Goal: Task Accomplishment & Management: Manage account settings

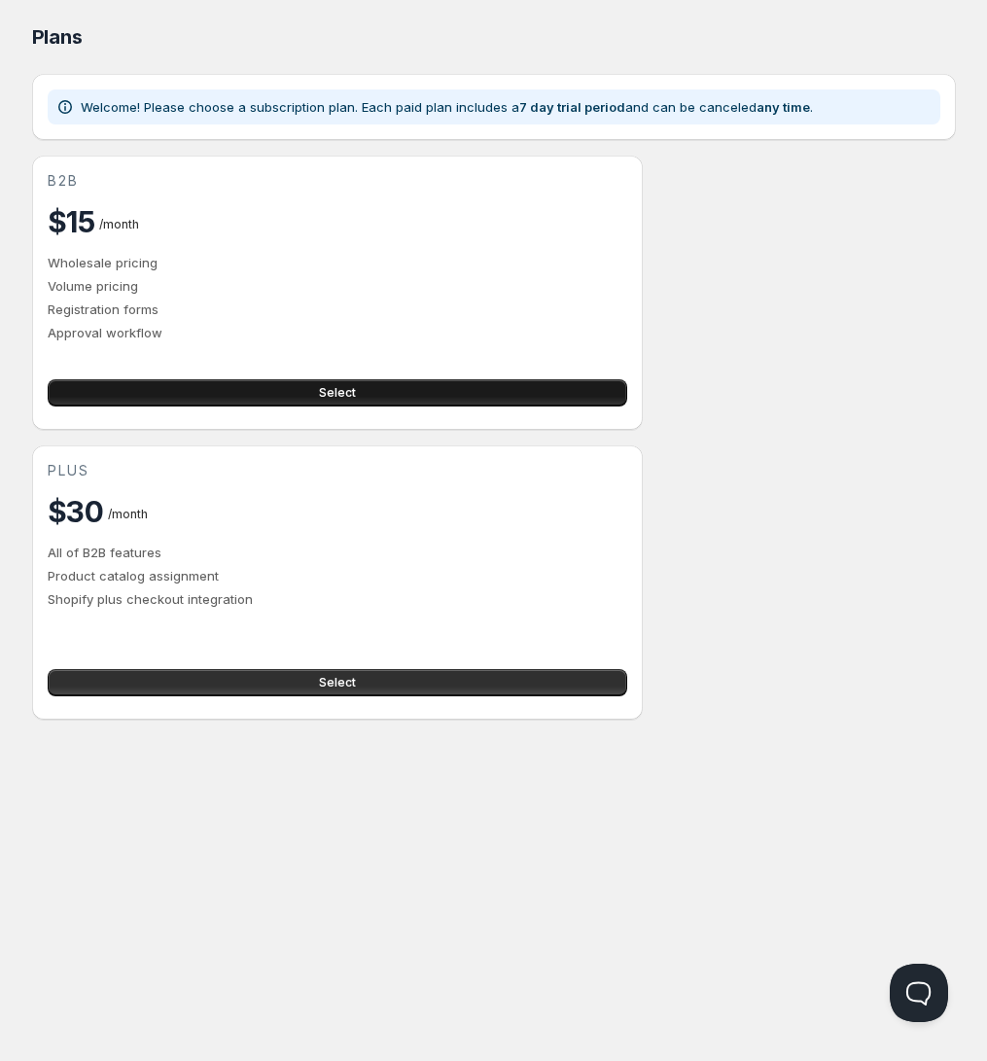
click at [342, 400] on span "Select" at bounding box center [337, 393] width 37 height 16
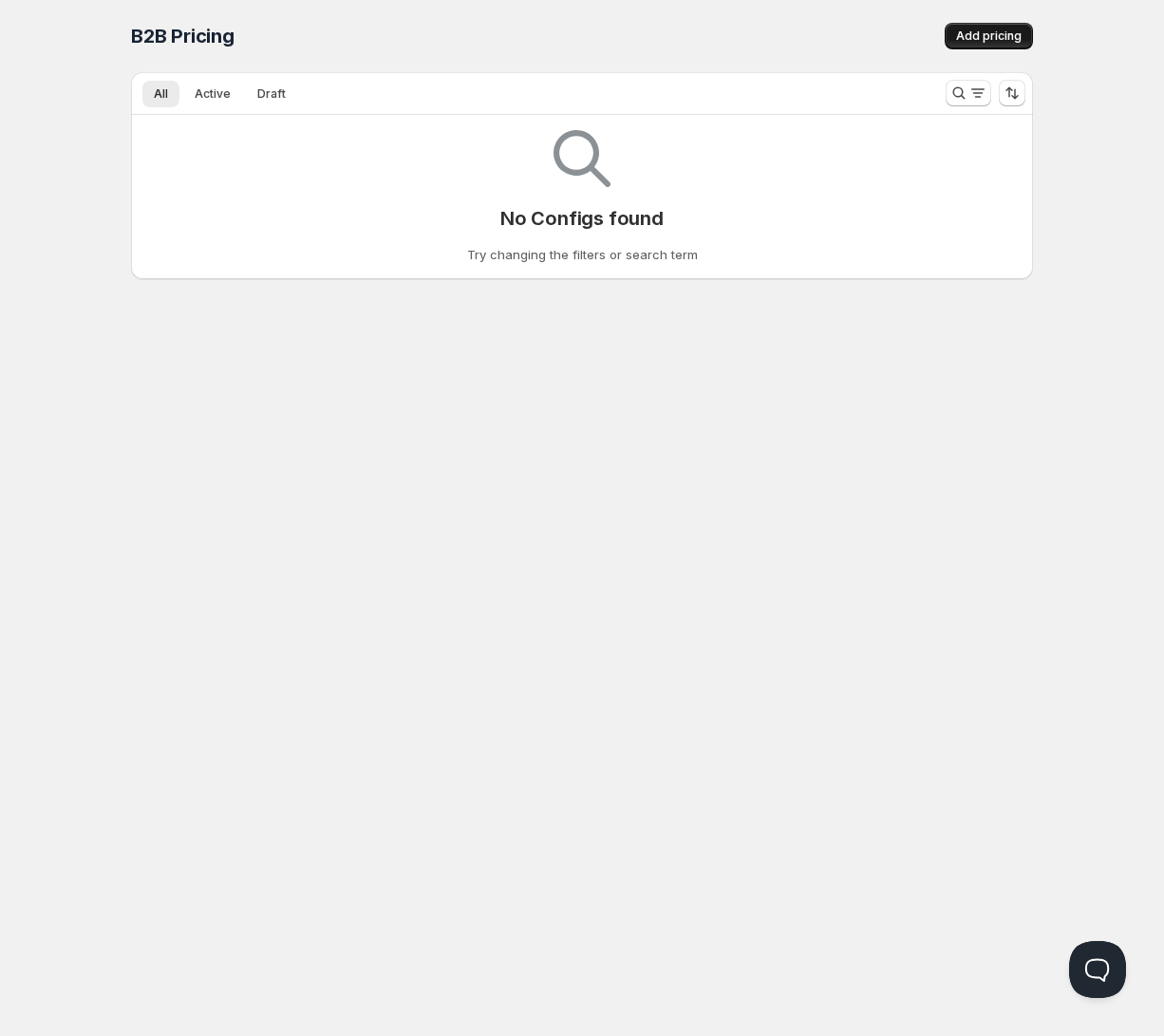
click at [963, 45] on button "Add pricing" at bounding box center [988, 35] width 88 height 26
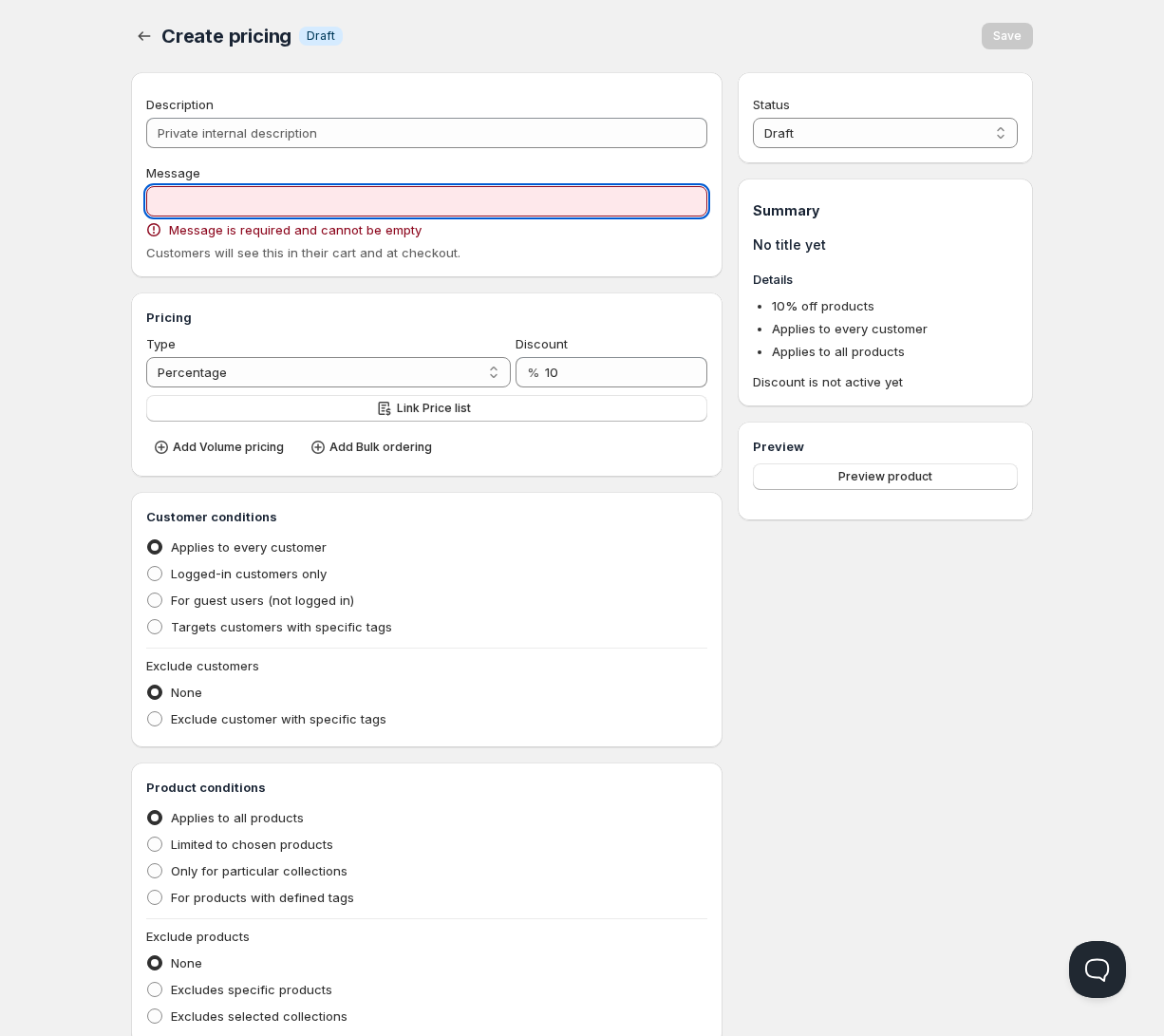
click at [183, 213] on input "Message" at bounding box center [427, 201] width 561 height 30
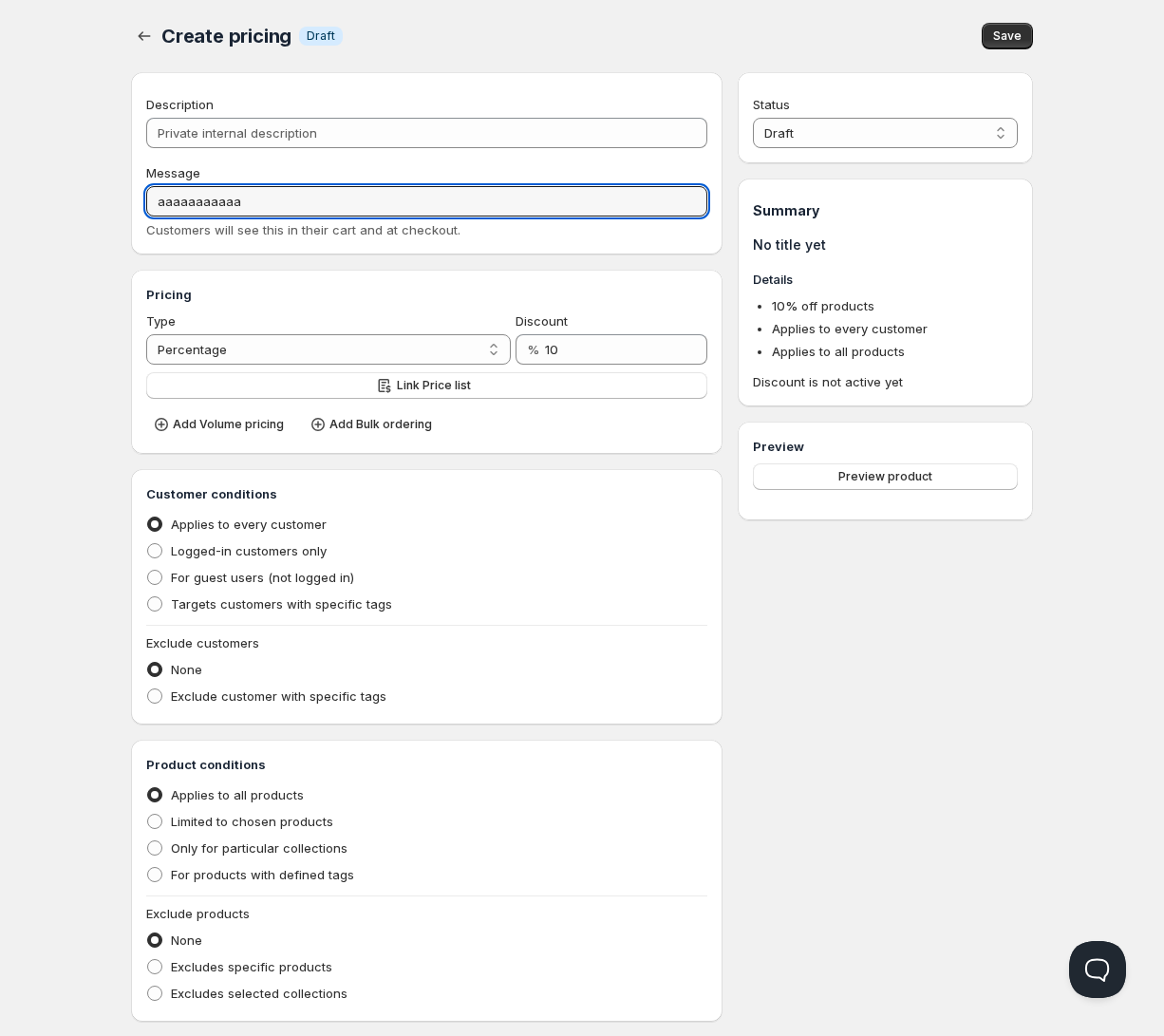
type input "aaaaaaaaaaa"
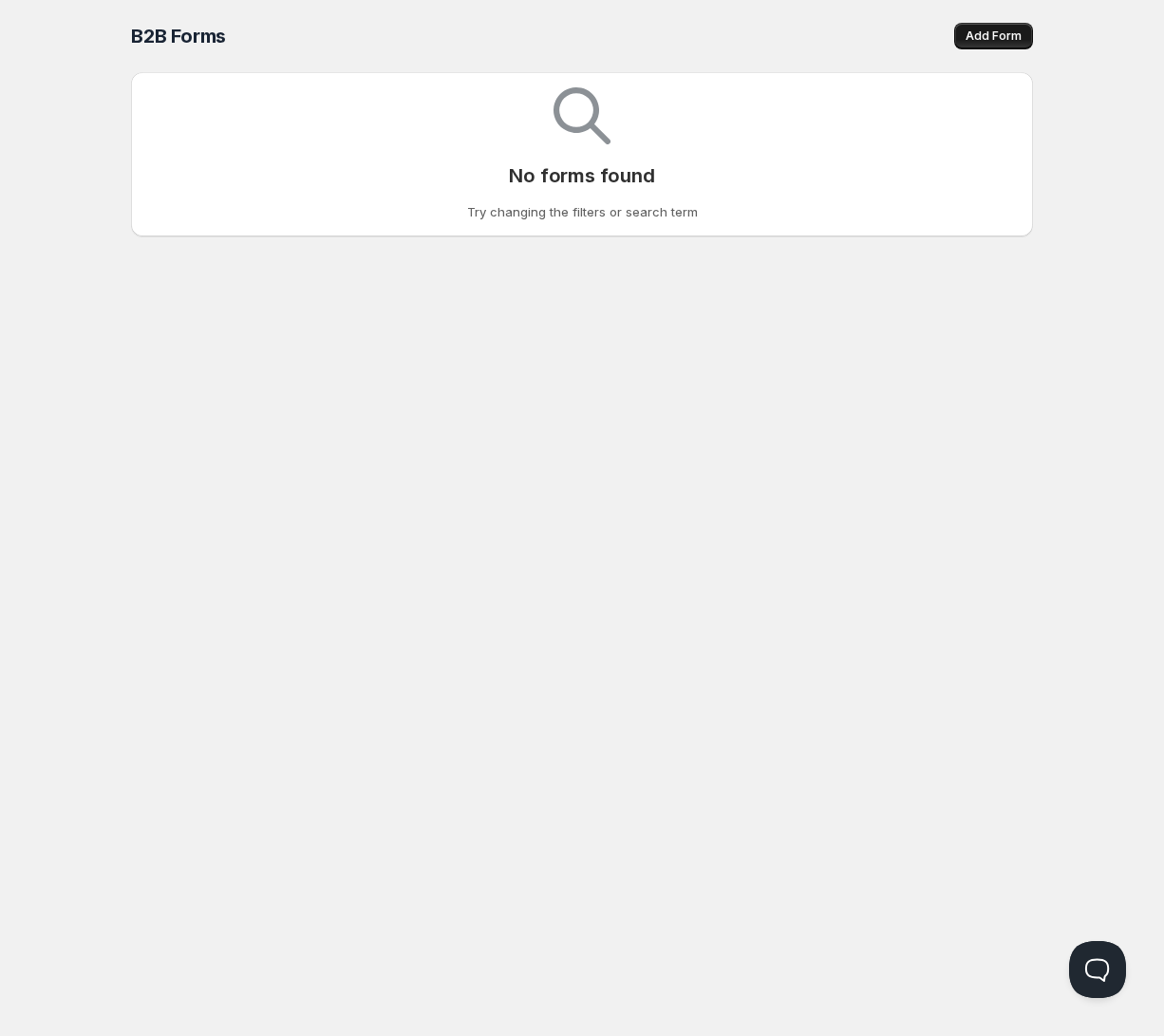
click at [963, 32] on span "Add Form" at bounding box center [993, 36] width 56 height 16
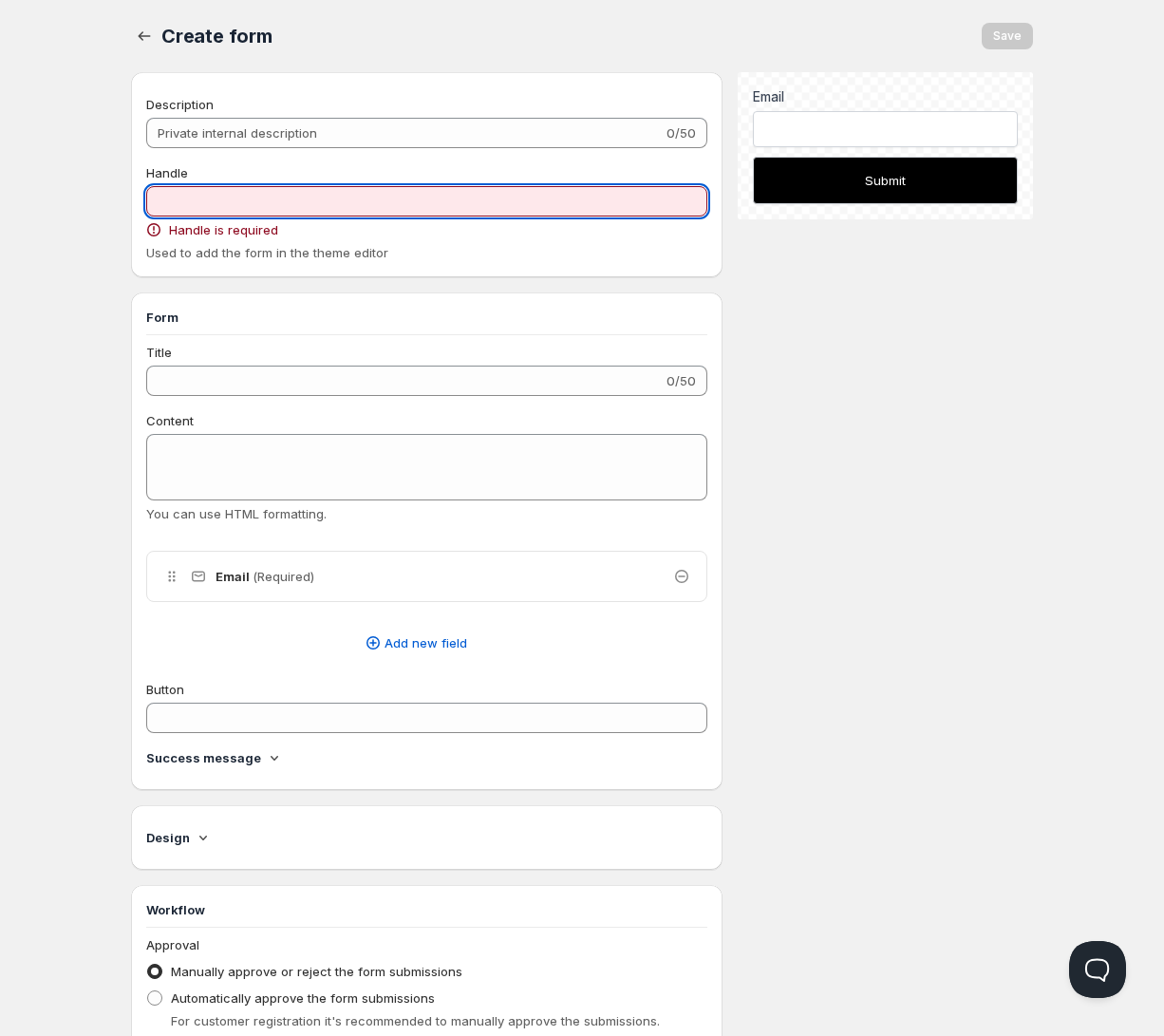
click at [243, 205] on input "Handle" at bounding box center [427, 201] width 561 height 30
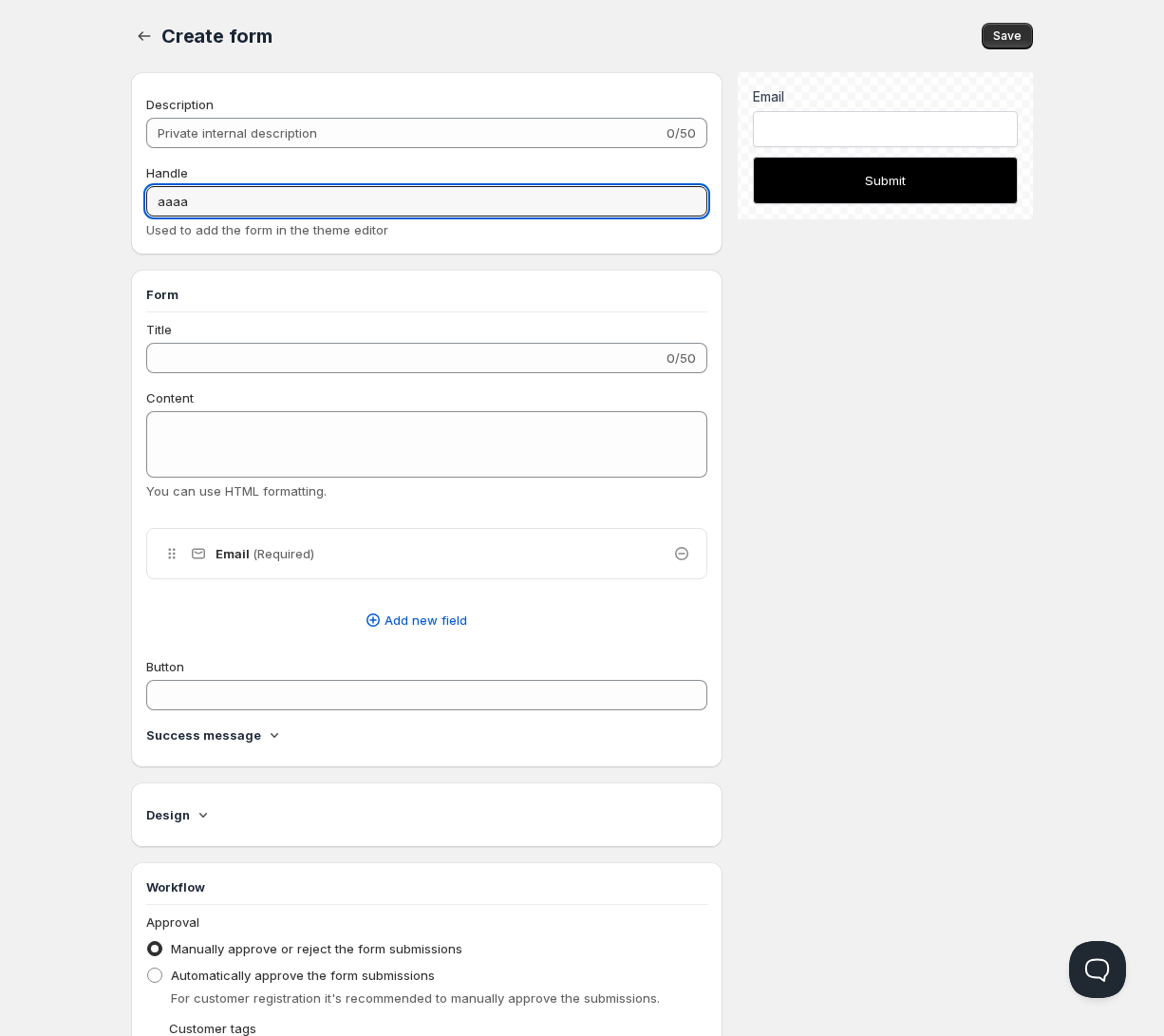
type input "aaaa"
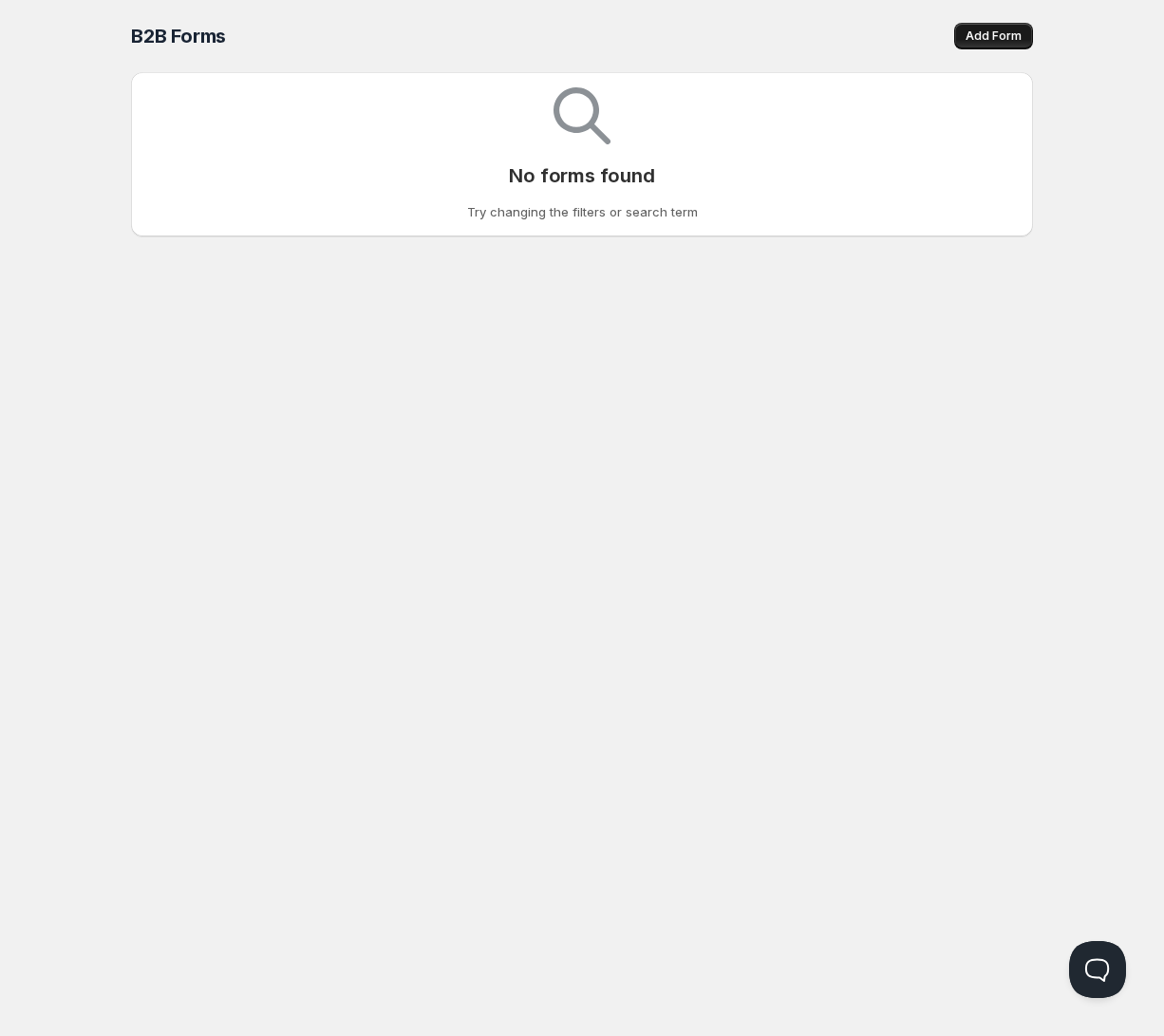
click at [963, 44] on button "Add Form" at bounding box center [993, 35] width 79 height 26
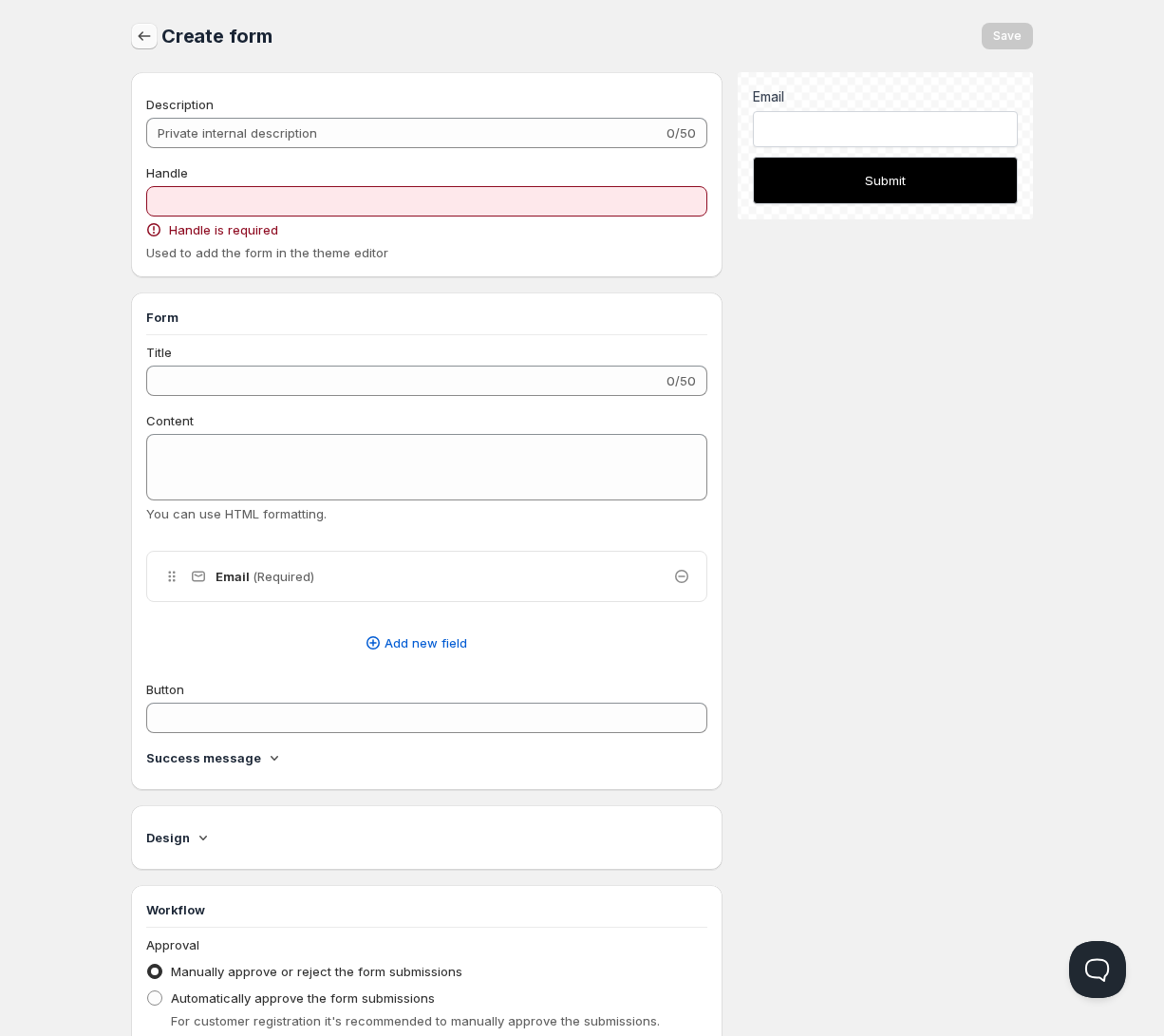
click at [133, 46] on div "Create form. This page is ready Create form Save" at bounding box center [581, 36] width 901 height 72
click at [135, 46] on button "button" at bounding box center [144, 35] width 26 height 26
click at [136, 42] on icon "button" at bounding box center [144, 35] width 19 height 19
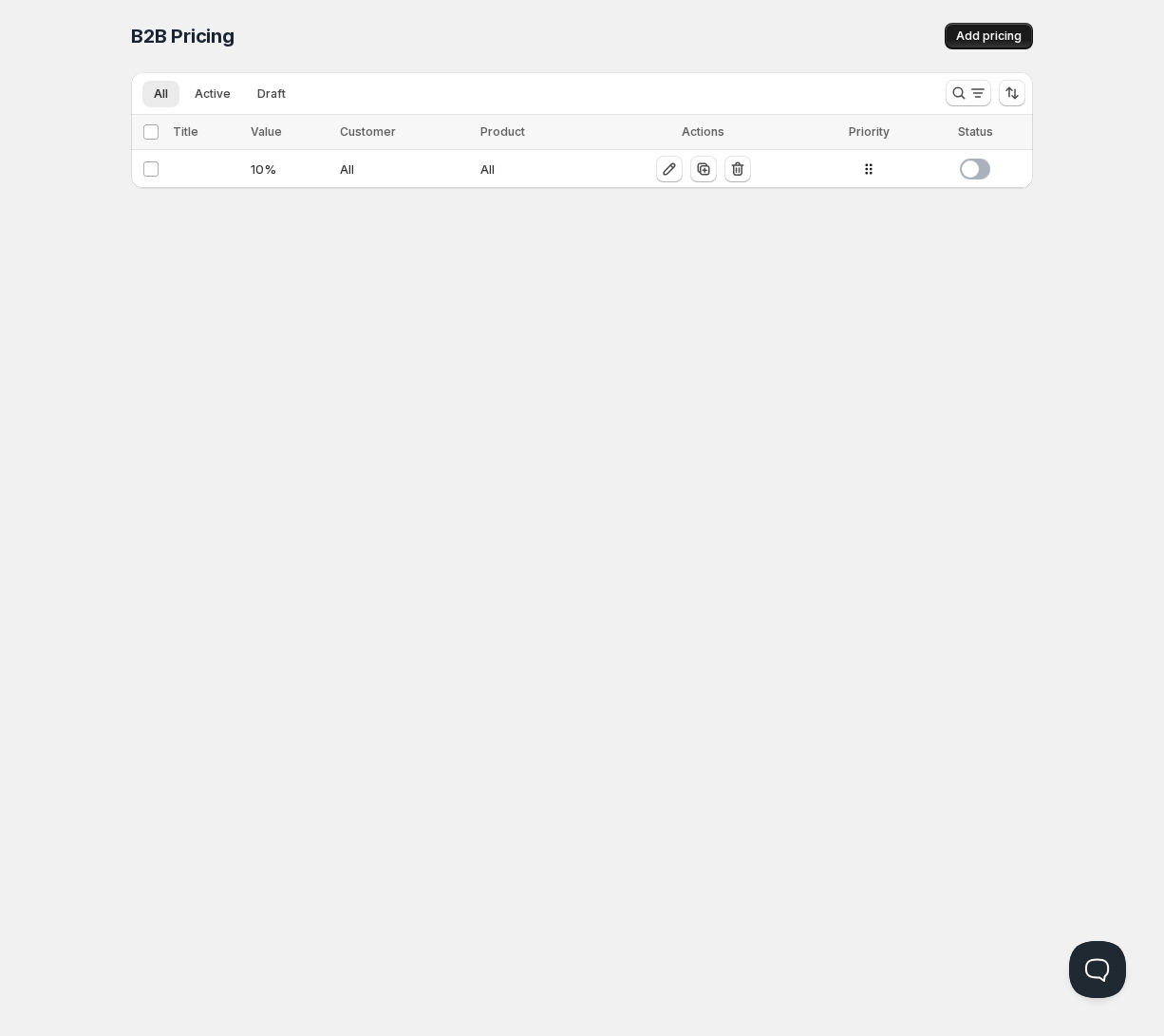
click at [963, 40] on span "Add pricing" at bounding box center [988, 36] width 65 height 16
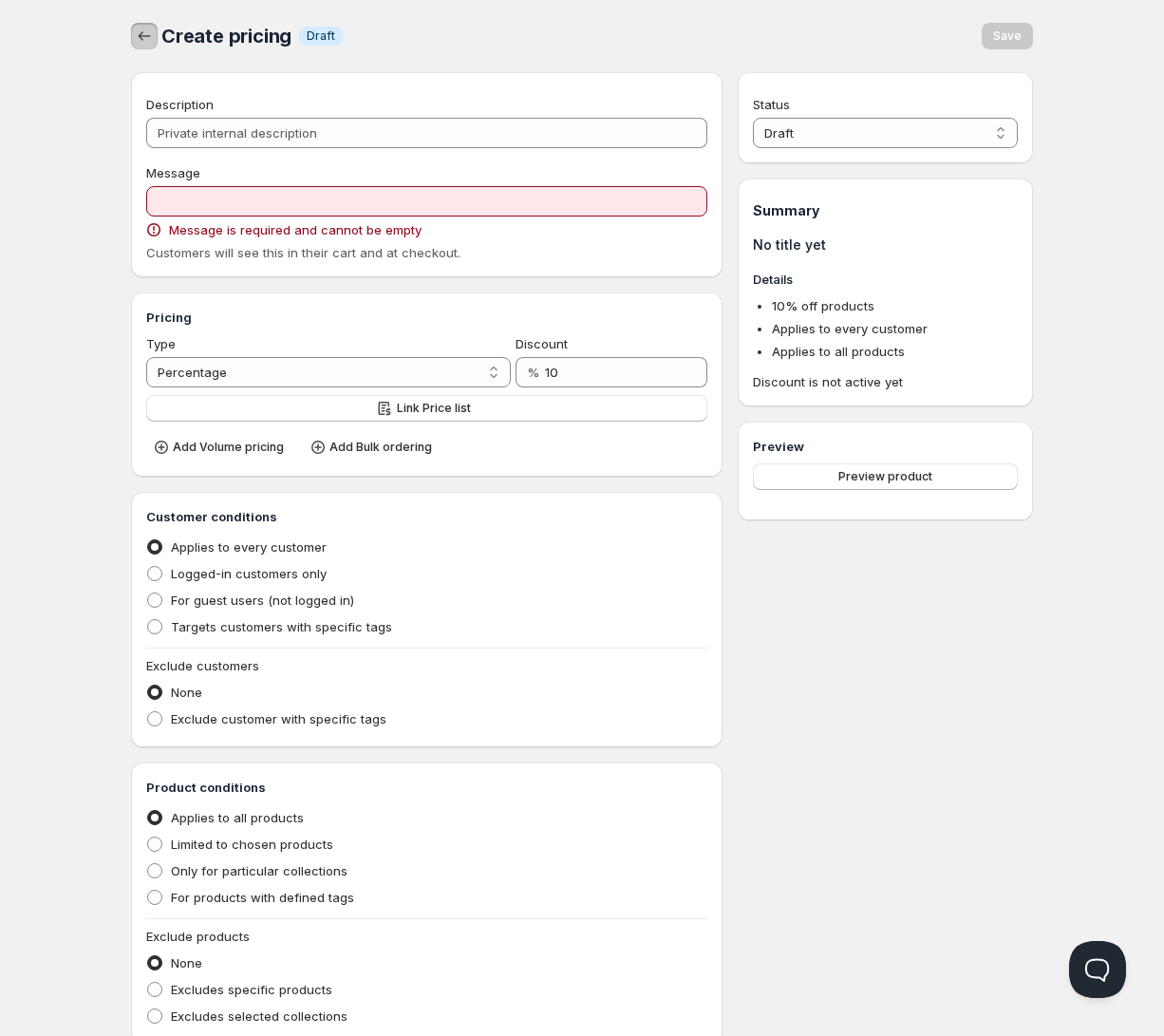
click at [146, 38] on icon "button" at bounding box center [144, 35] width 19 height 19
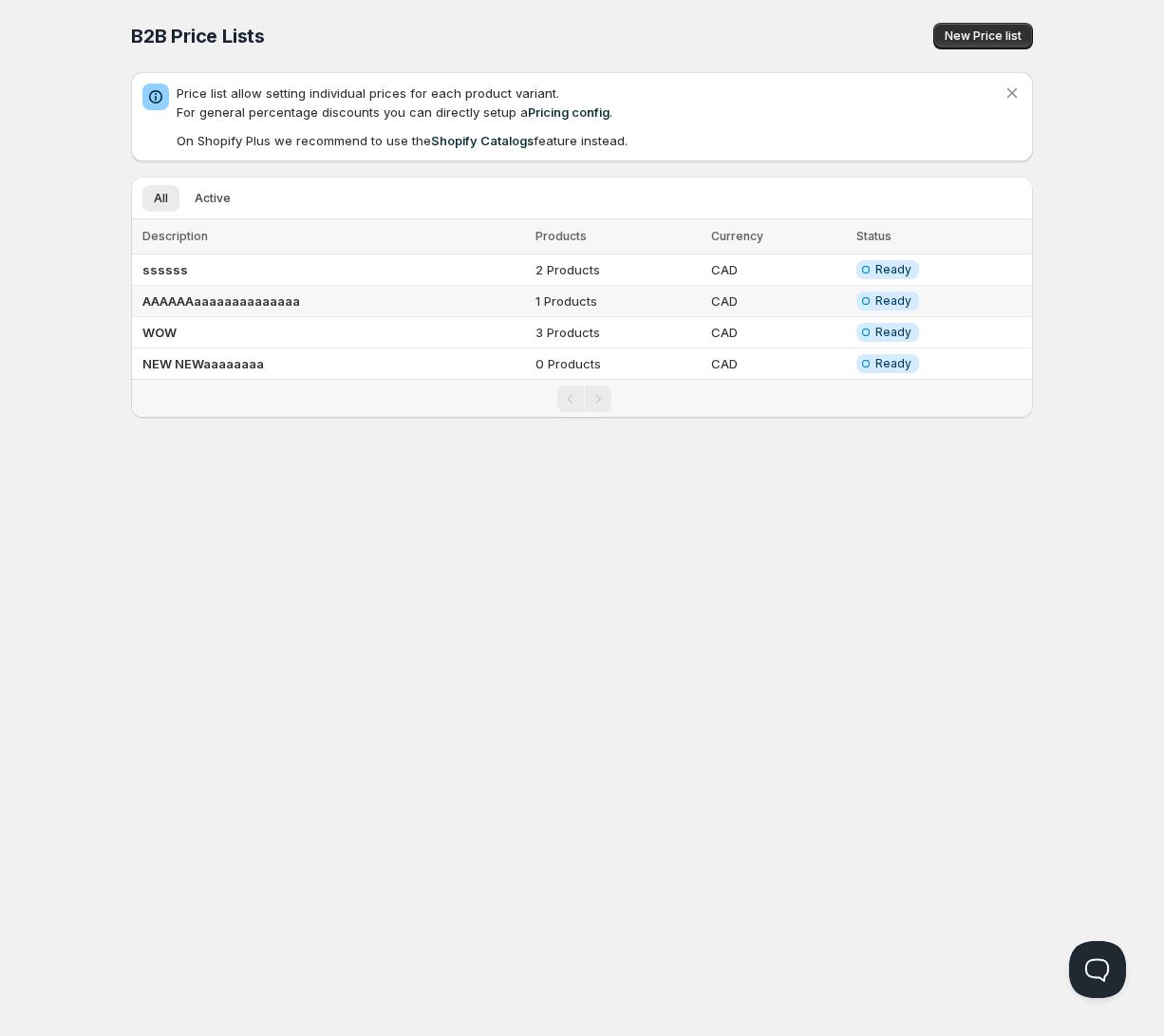
click at [469, 291] on td "AAAAAAaaaaaaaaaaaaaa" at bounding box center [330, 302] width 398 height 31
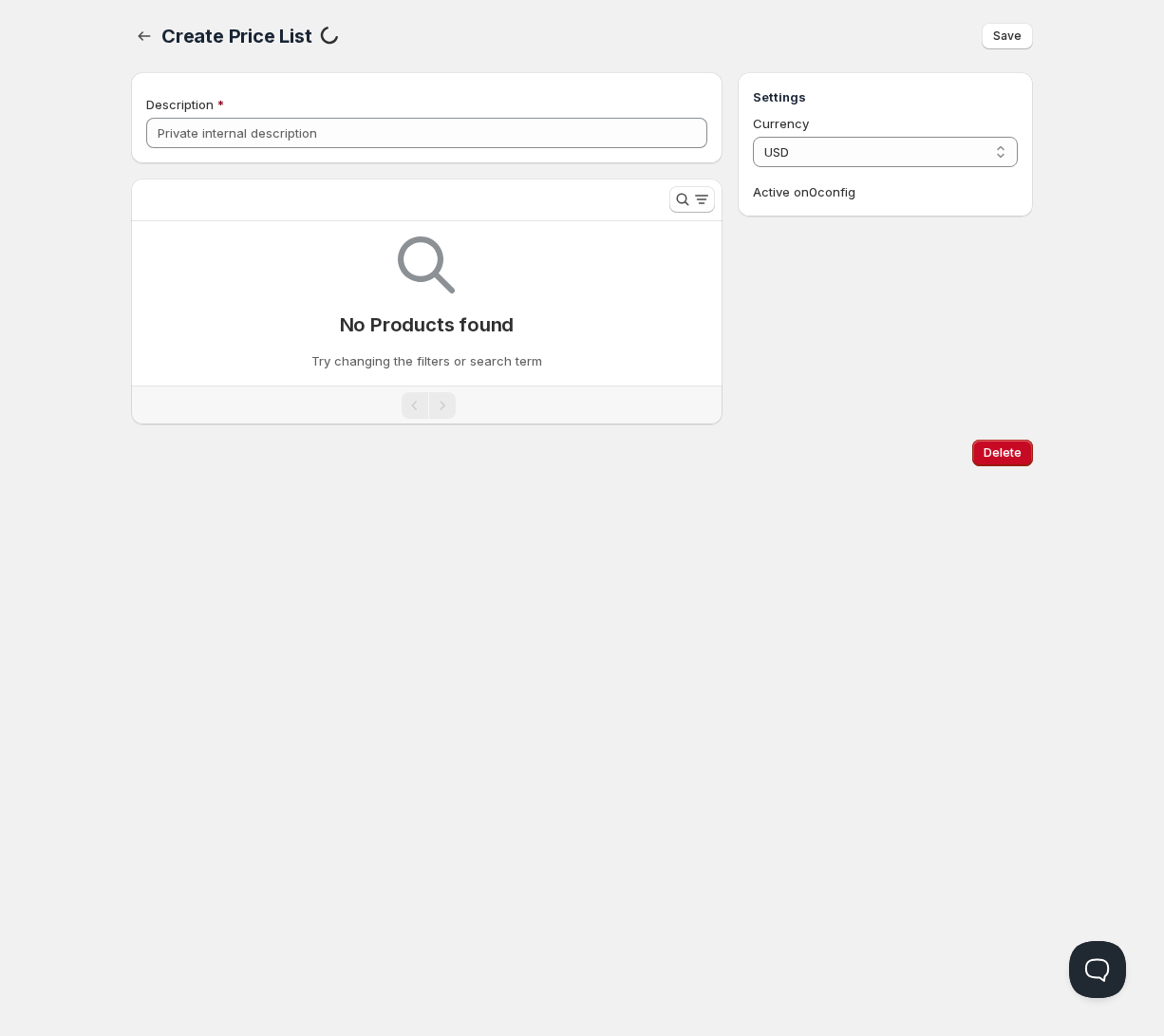
type input "AAAAAAaaaaaaaaaaaaaa"
select select "CAD"
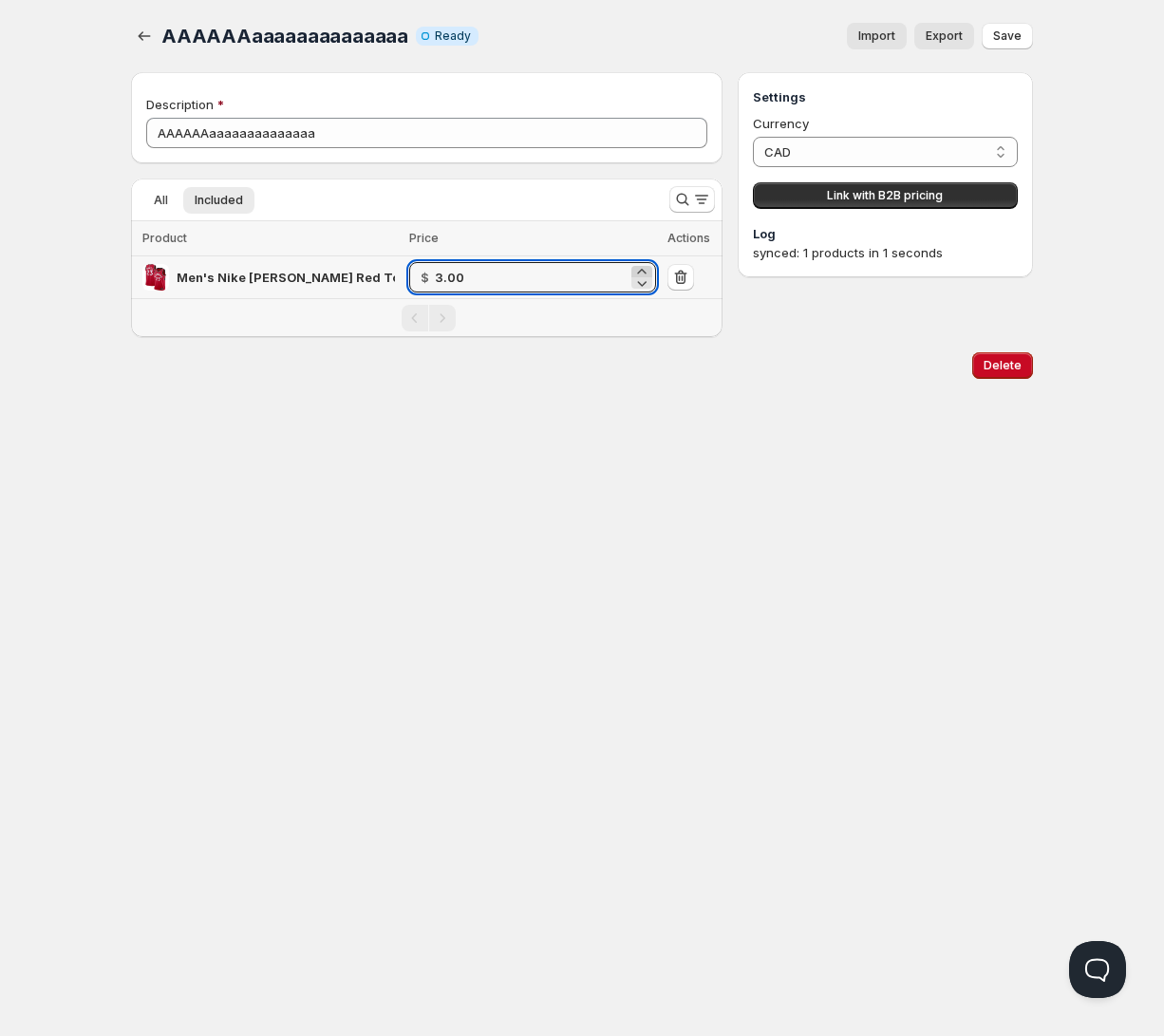
click at [639, 270] on icon at bounding box center [641, 270] width 9 height 5
click at [639, 270] on icon at bounding box center [641, 270] width 19 height 19
type input "6.00"
click at [641, 267] on icon at bounding box center [641, 270] width 19 height 19
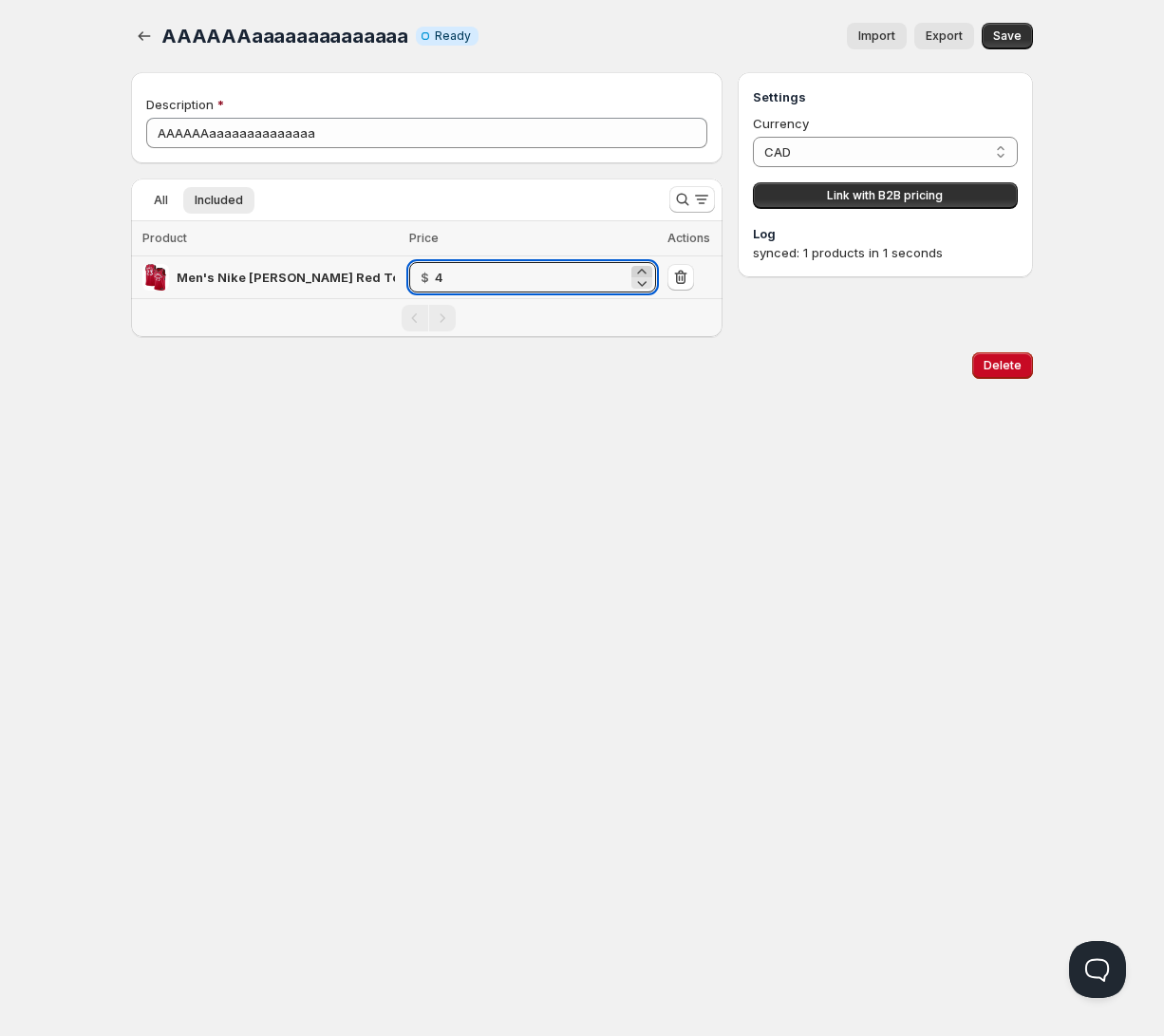
click at [641, 267] on icon at bounding box center [641, 270] width 19 height 19
type input "6.00"
click at [140, 31] on icon "button" at bounding box center [144, 35] width 19 height 19
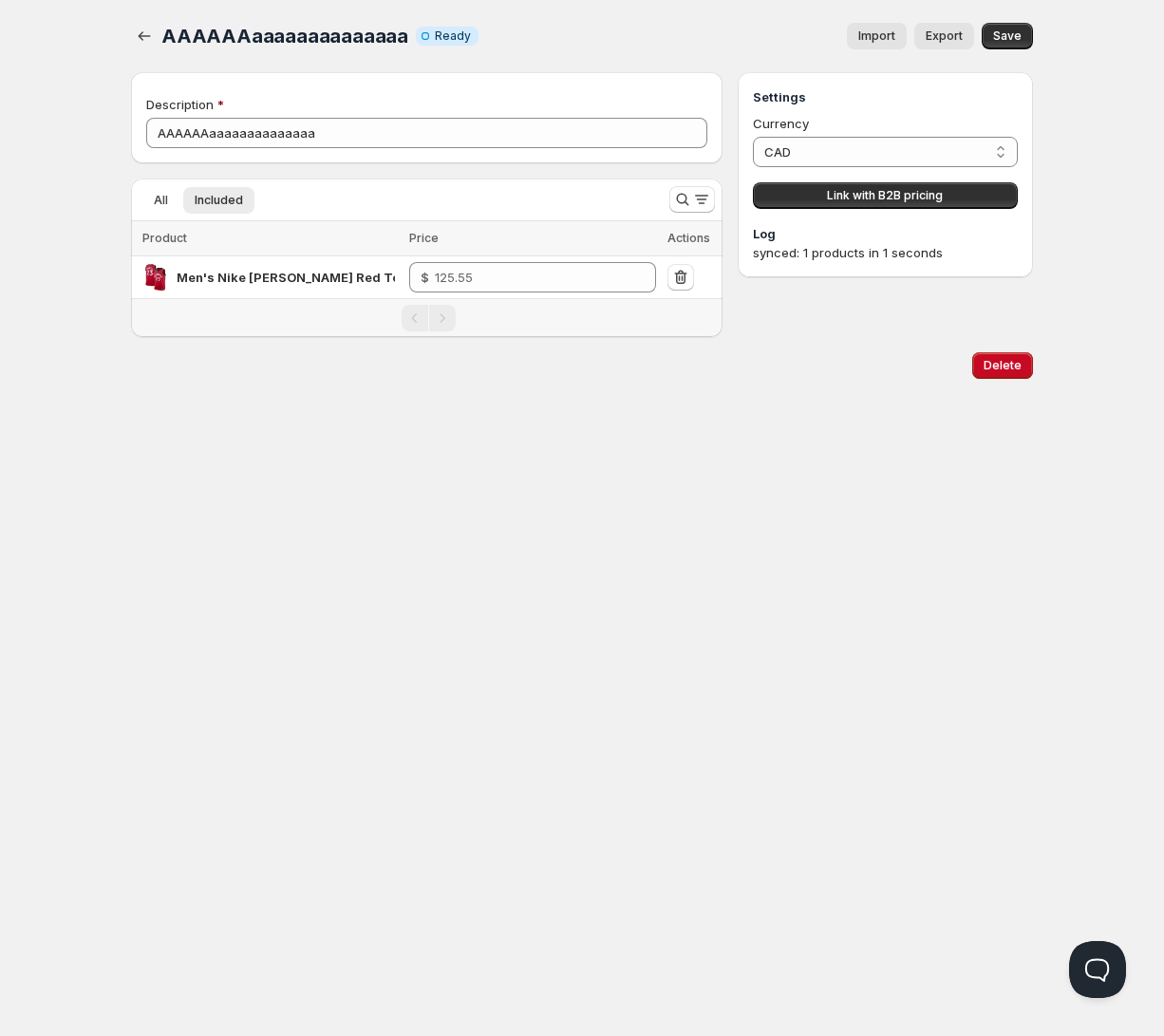
type input "3.00"
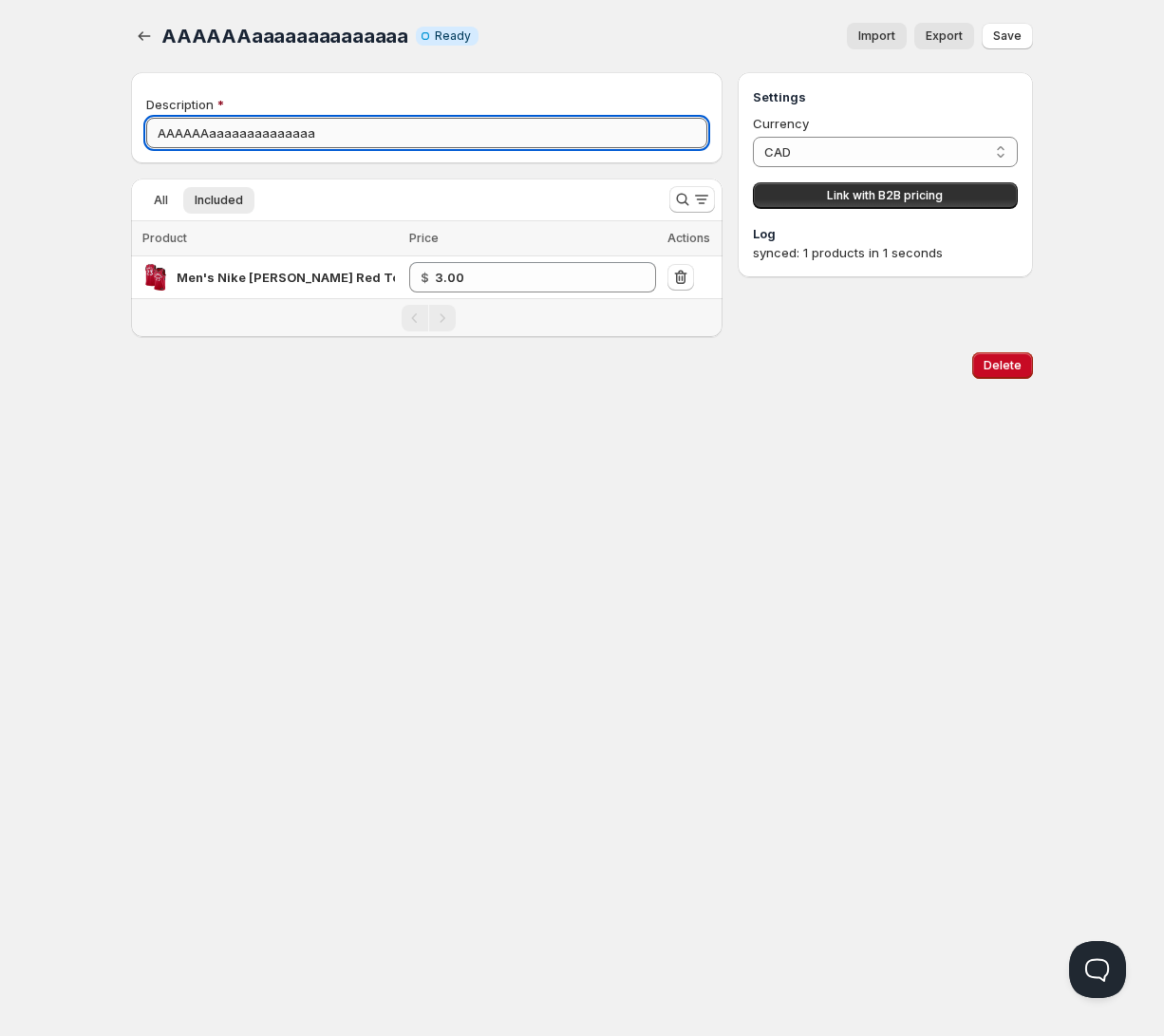
click at [356, 140] on input "AAAAAAaaaaaaaaaaaaaa" at bounding box center [427, 133] width 561 height 30
type input "AAAAAAaaaaaaaaaaaaaaaaaaaaaaa"
click at [398, 135] on input "AAAAAAaaaaaaaaaaaaaaaaaaaaaaa" at bounding box center [427, 133] width 561 height 30
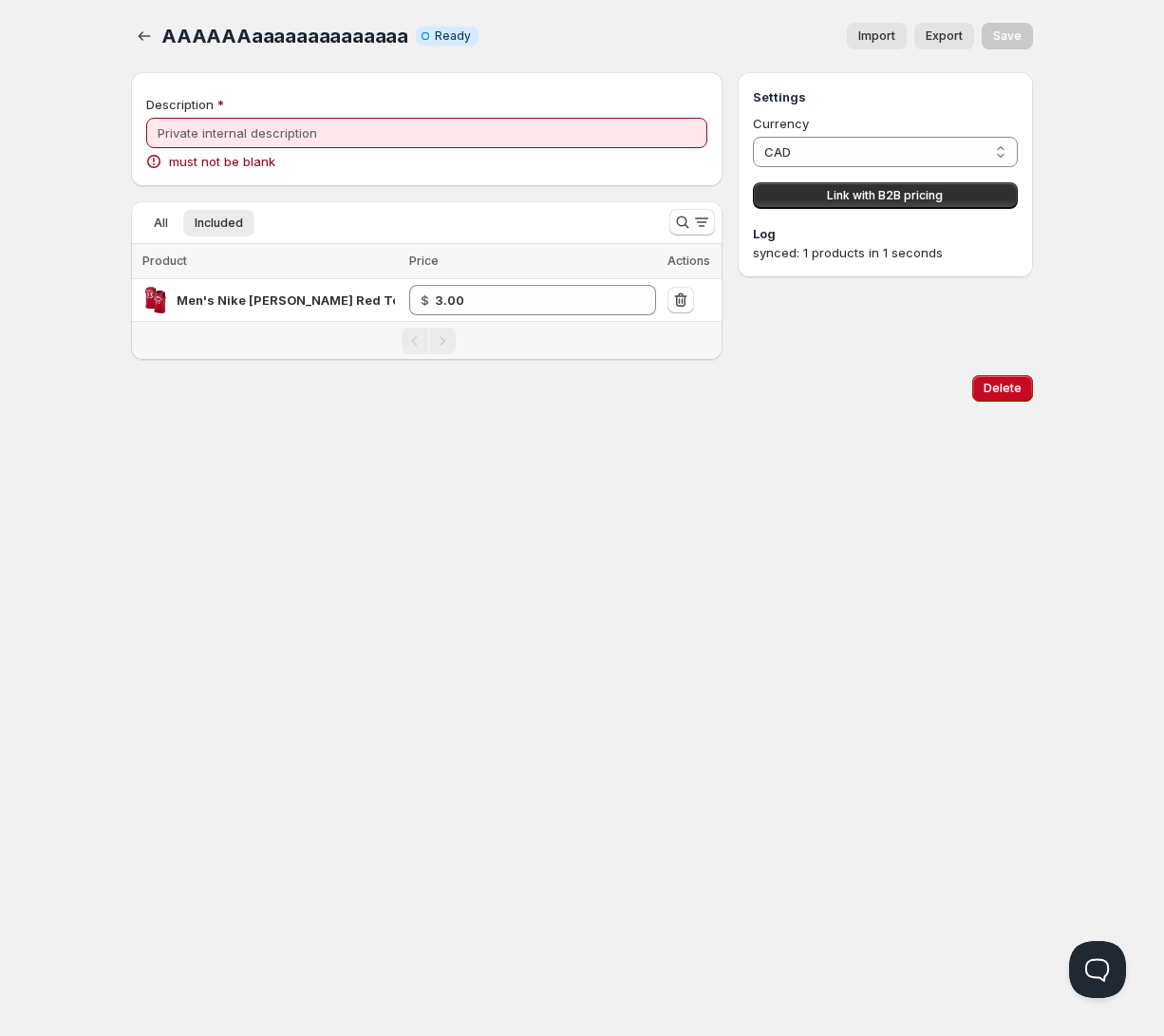
click at [473, 111] on div "Description" at bounding box center [427, 104] width 561 height 19
click at [456, 129] on input "Description" at bounding box center [427, 133] width 561 height 30
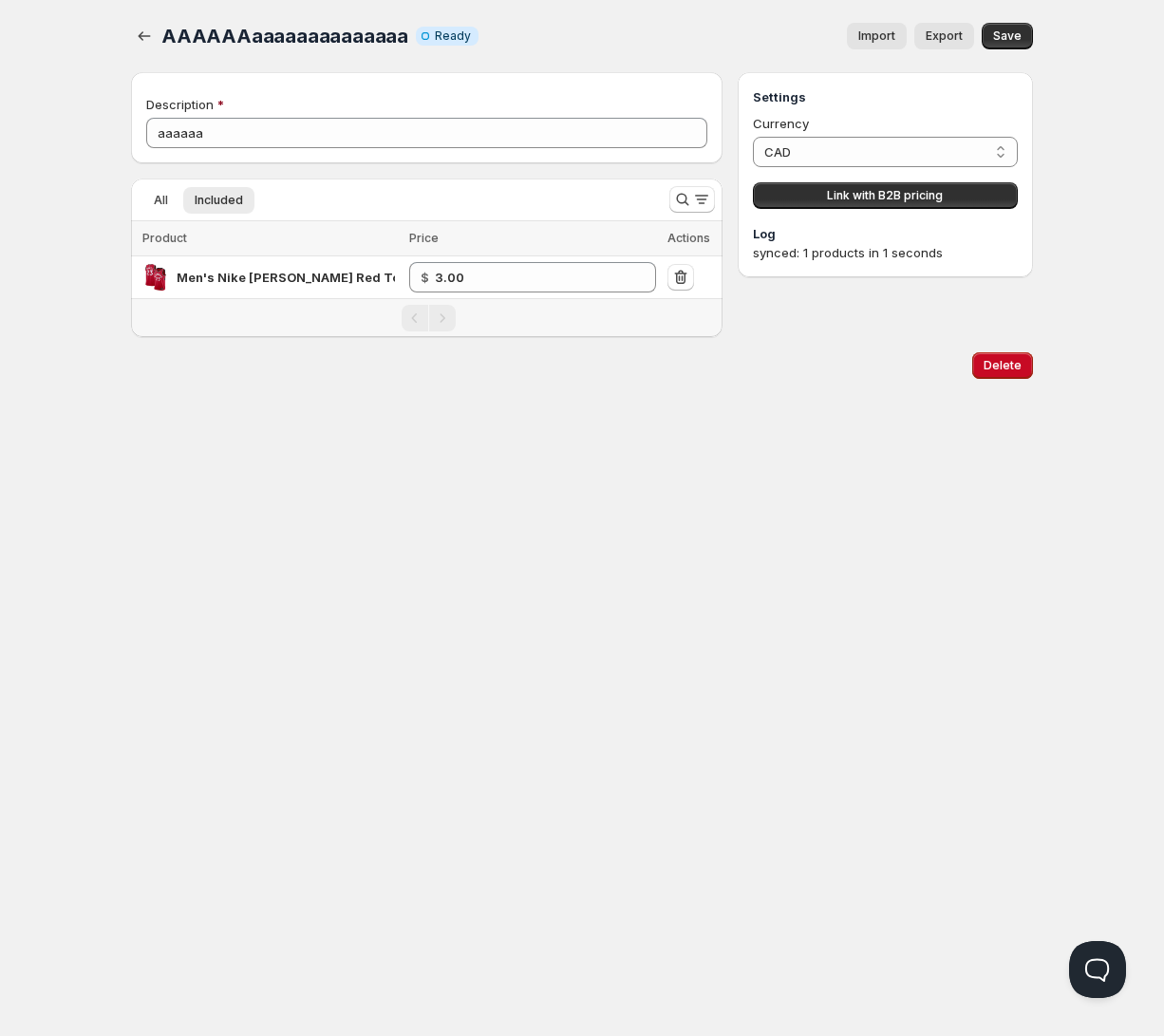
type input "AAAAAAaaaaaaaaaaaaaa"
type input "3.00"
click at [149, 40] on icon "button" at bounding box center [144, 35] width 19 height 19
